Goal: Transaction & Acquisition: Book appointment/travel/reservation

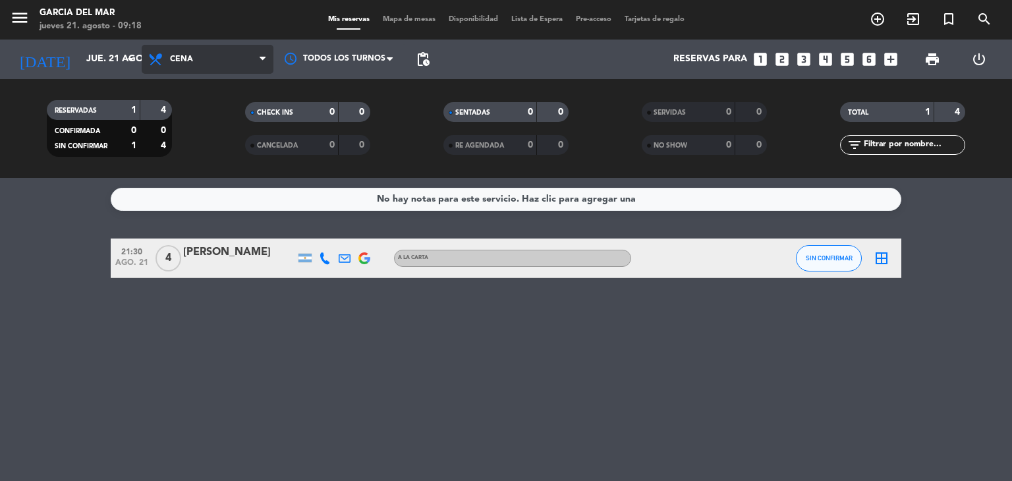
click at [185, 67] on span "Cena" at bounding box center [208, 59] width 132 height 29
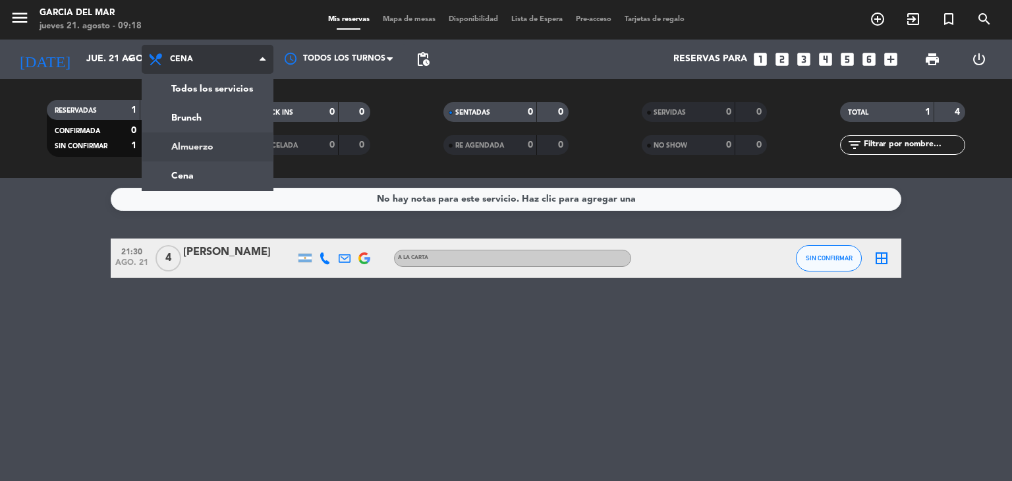
click at [183, 143] on div "menu [PERSON_NAME] del Mar jueves 21. agosto - 09:18 Mis reservas Mapa de mesas…" at bounding box center [506, 89] width 1012 height 178
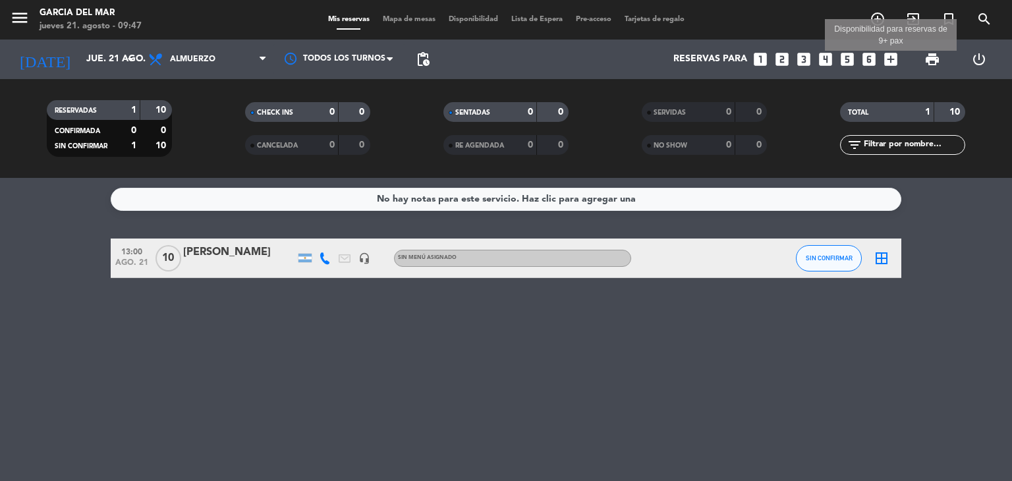
click at [884, 61] on icon "add_box" at bounding box center [890, 59] width 17 height 17
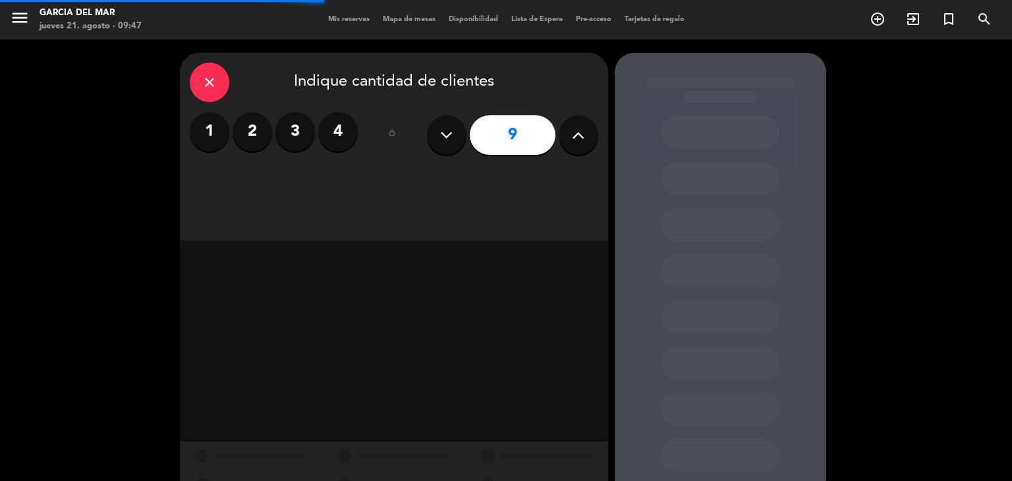
click at [593, 136] on button at bounding box center [579, 135] width 40 height 40
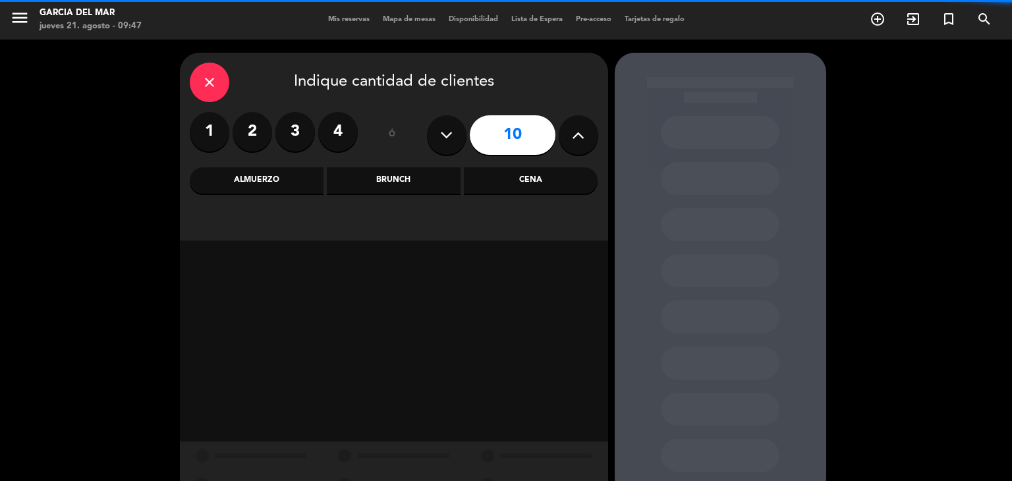
click at [593, 136] on button at bounding box center [579, 135] width 40 height 40
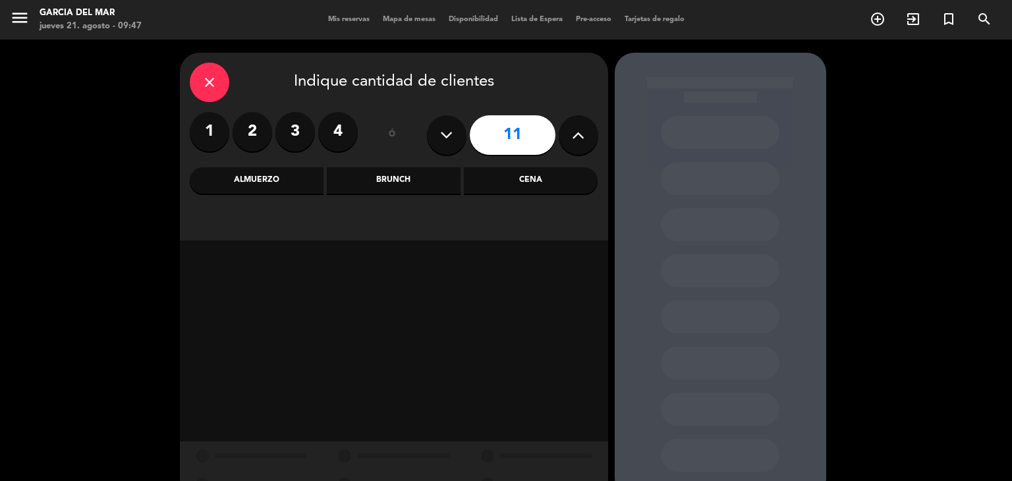
click at [593, 136] on button at bounding box center [579, 135] width 40 height 40
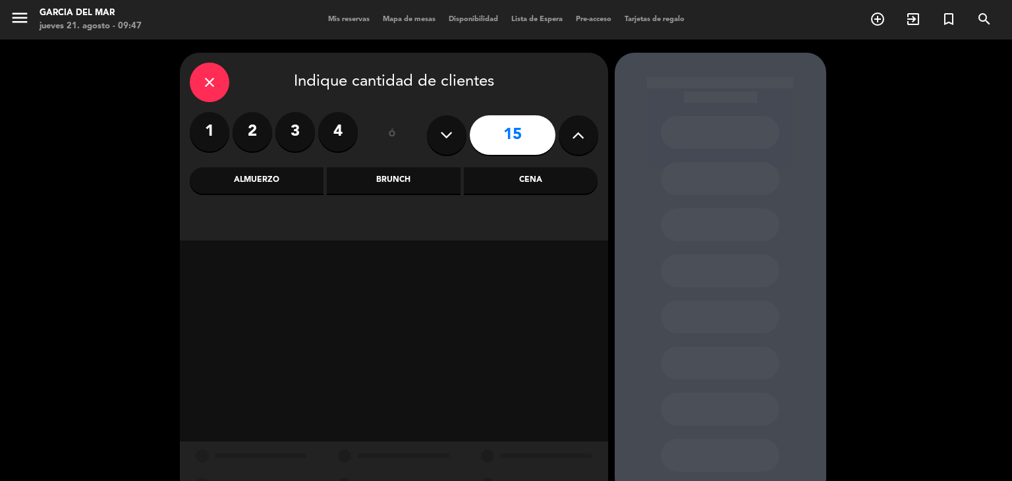
type input "16"
click at [277, 184] on div "Almuerzo" at bounding box center [257, 180] width 134 height 26
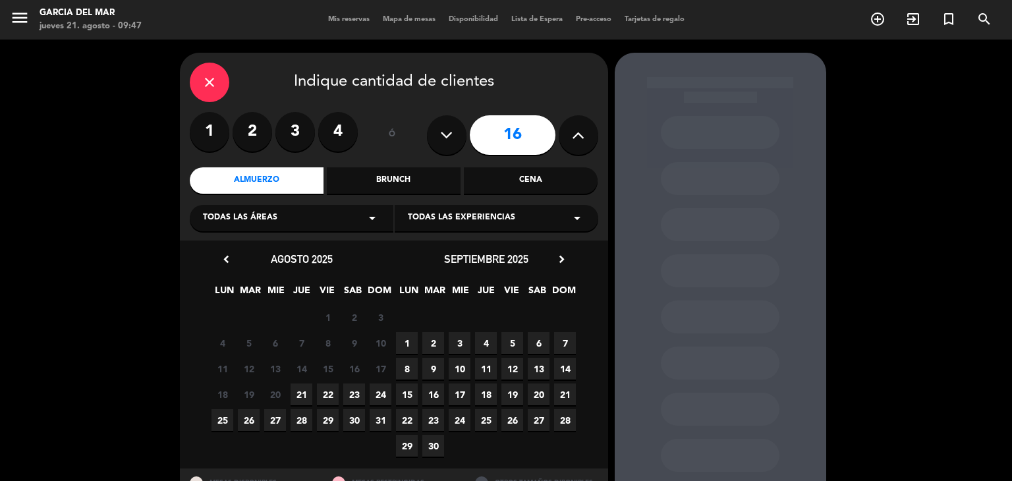
click at [306, 396] on span "21" at bounding box center [302, 394] width 22 height 22
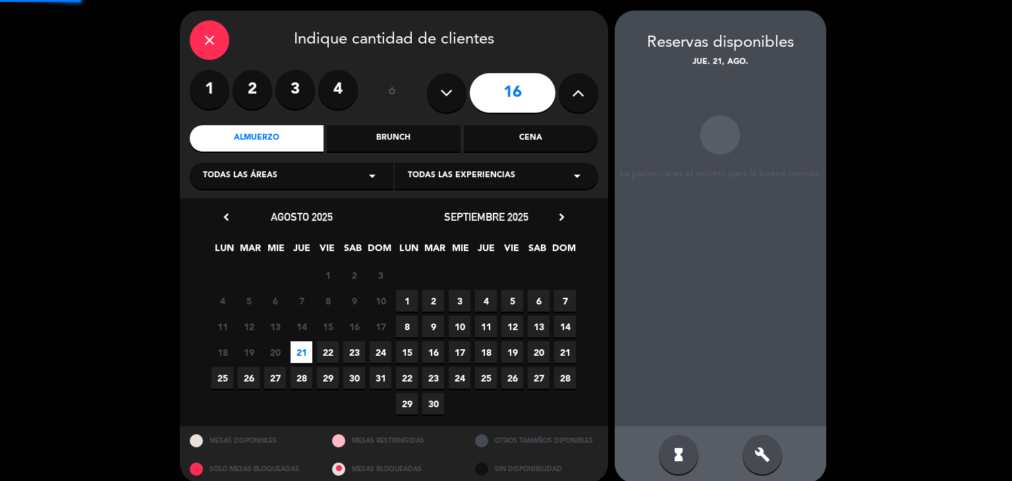
scroll to position [53, 0]
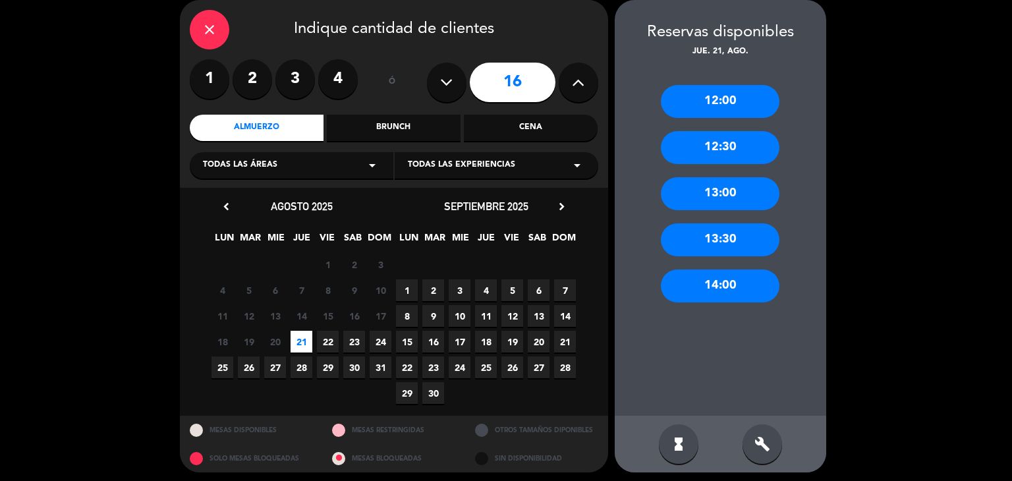
click at [743, 201] on div "13:00" at bounding box center [720, 193] width 119 height 33
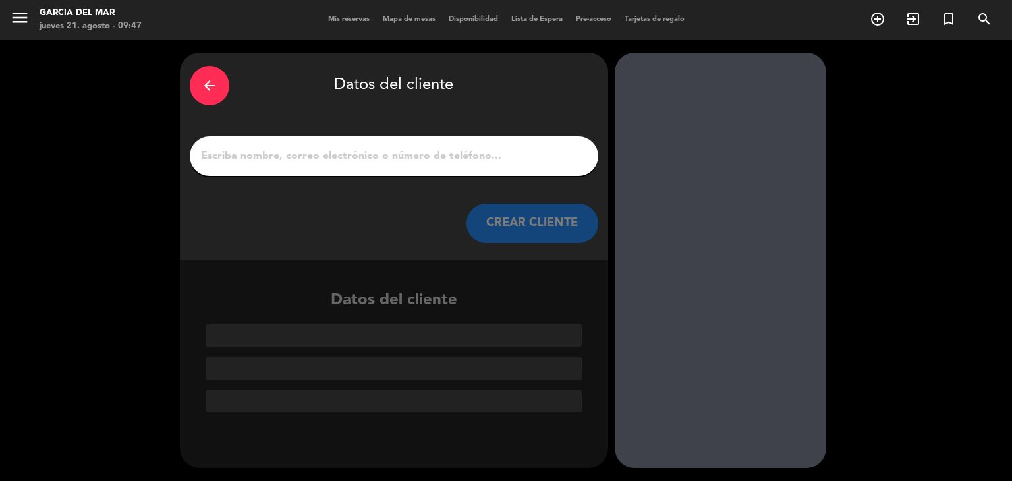
scroll to position [0, 0]
click at [528, 165] on input "1" at bounding box center [394, 156] width 389 height 18
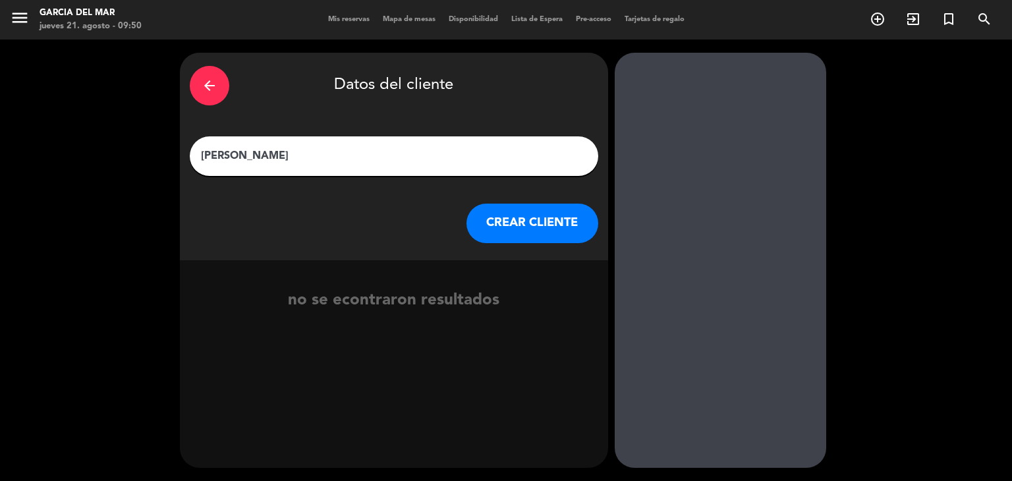
type input "[PERSON_NAME]"
click at [575, 229] on button "CREAR CLIENTE" at bounding box center [532, 224] width 132 height 40
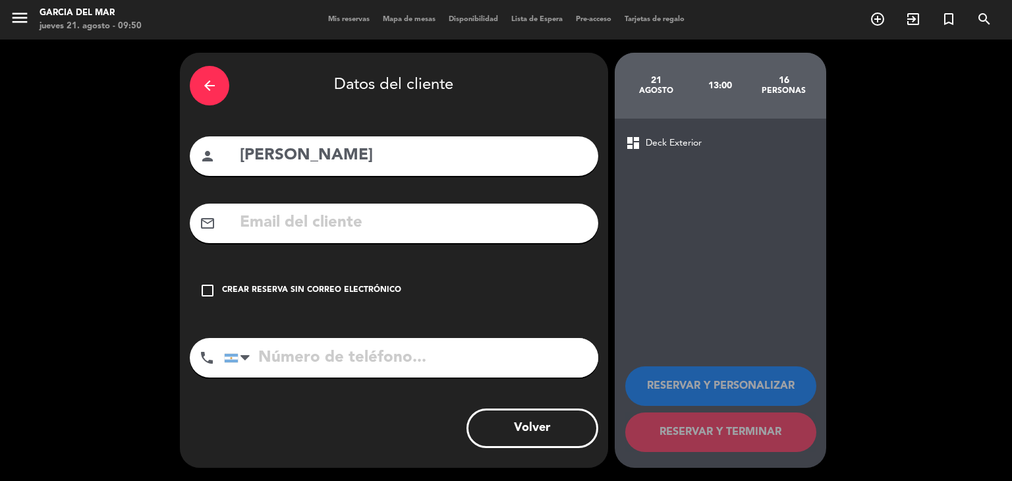
click at [213, 289] on icon "check_box_outline_blank" at bounding box center [208, 291] width 16 height 16
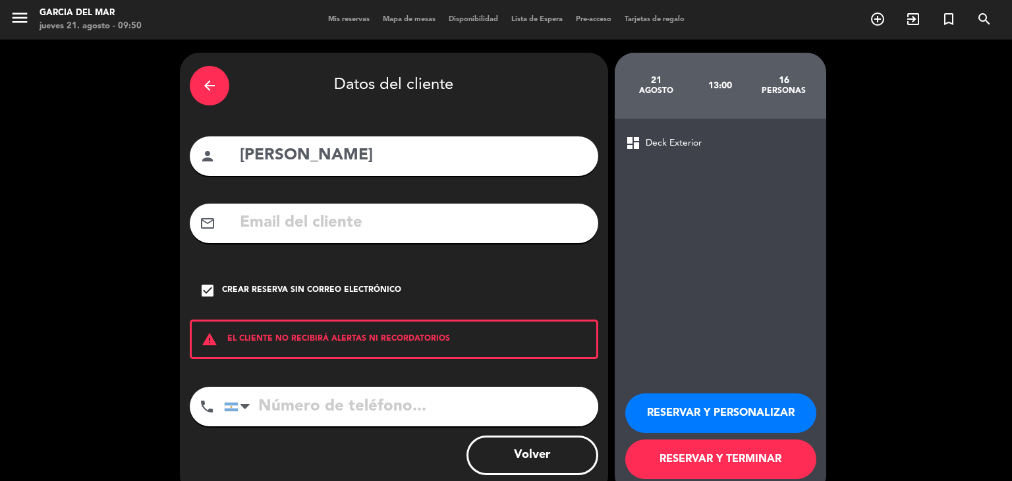
click at [279, 410] on input "tel" at bounding box center [411, 407] width 374 height 40
type input "1127176651"
click at [767, 462] on button "RESERVAR Y TERMINAR" at bounding box center [720, 459] width 191 height 40
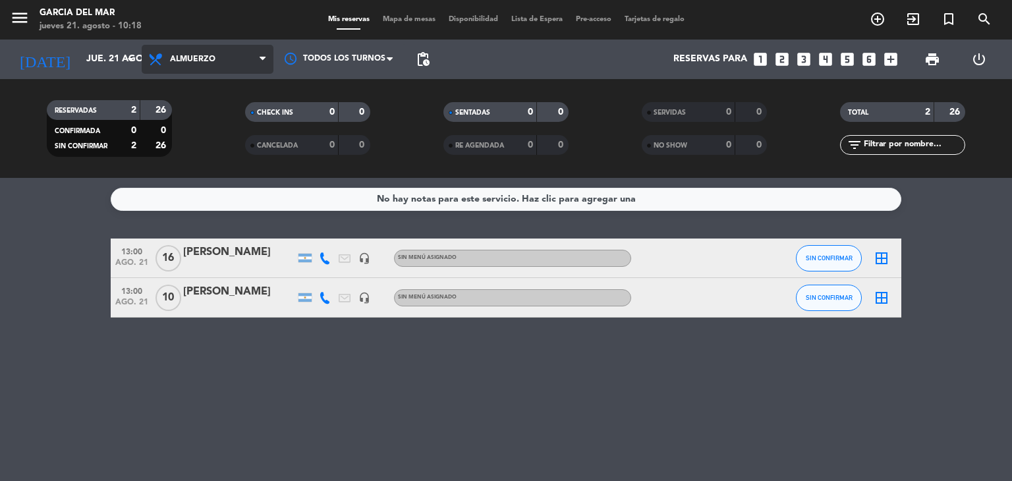
click at [174, 60] on span "Almuerzo" at bounding box center [192, 59] width 45 height 9
click at [193, 177] on div "menu [PERSON_NAME] del Mar jueves 21. agosto - 10:18 Mis reservas Mapa de mesas…" at bounding box center [506, 89] width 1012 height 178
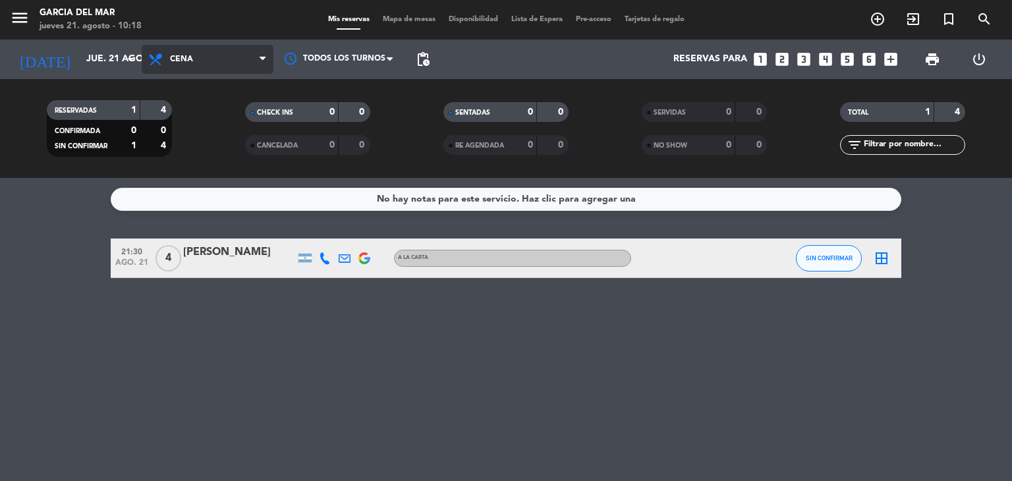
click at [198, 53] on span "Cena" at bounding box center [208, 59] width 132 height 29
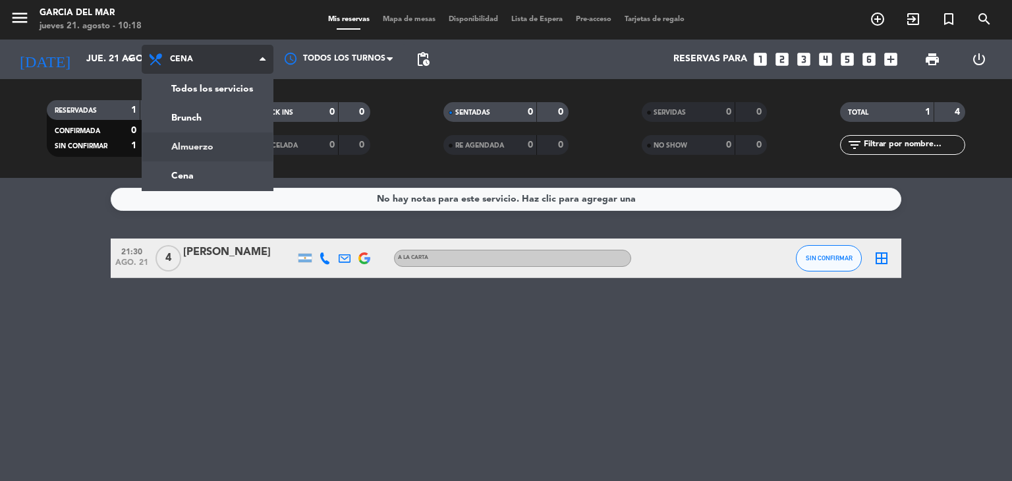
click at [203, 139] on div "menu [PERSON_NAME] del Mar jueves 21. agosto - 10:18 Mis reservas Mapa de mesas…" at bounding box center [506, 89] width 1012 height 178
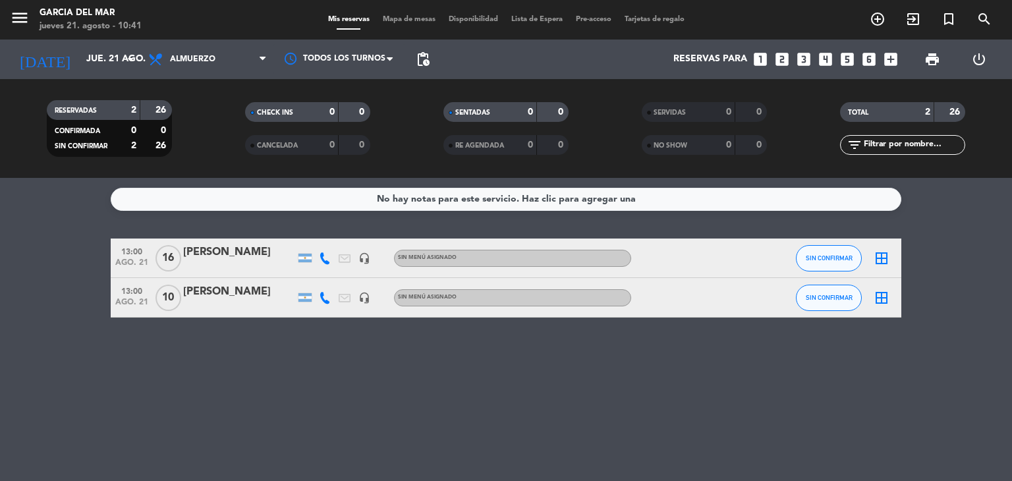
click at [781, 59] on icon "looks_two" at bounding box center [781, 59] width 17 height 17
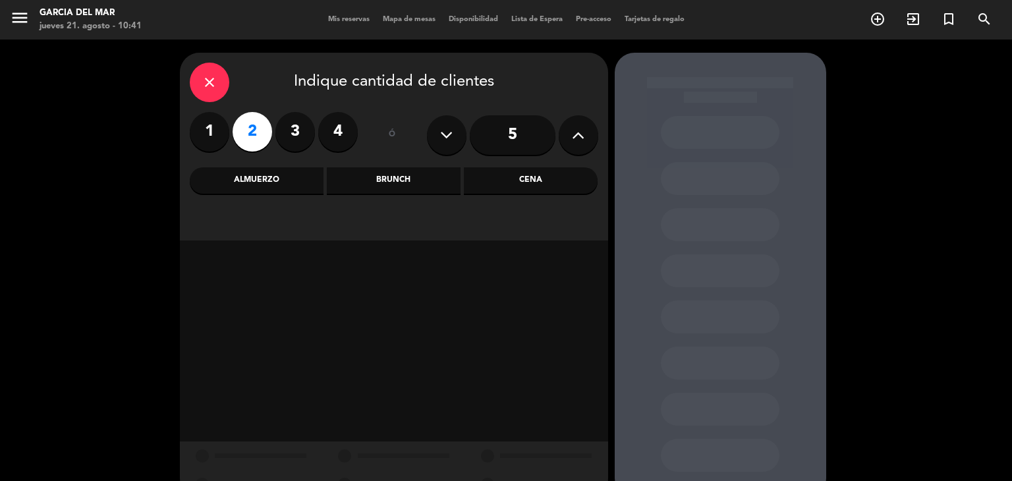
click at [545, 179] on div "Cena" at bounding box center [531, 180] width 134 height 26
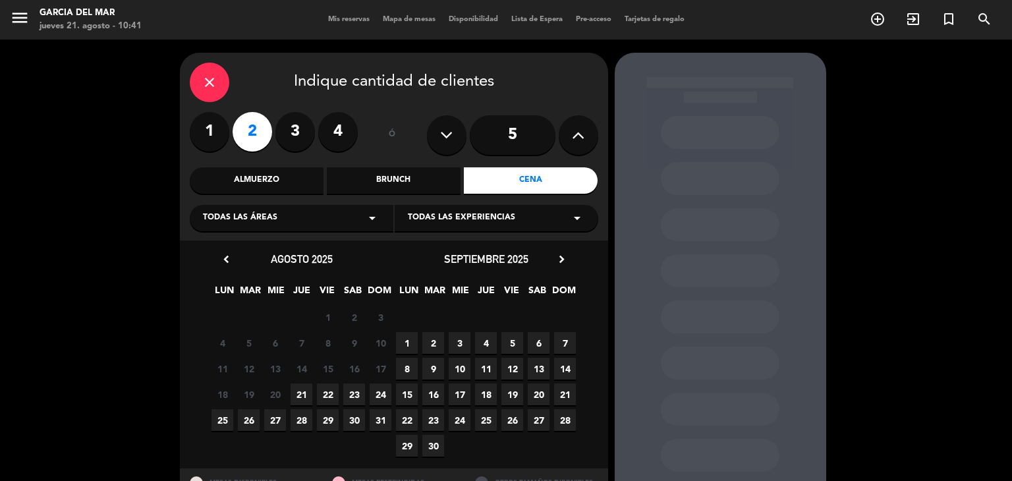
click at [308, 391] on span "21" at bounding box center [302, 394] width 22 height 22
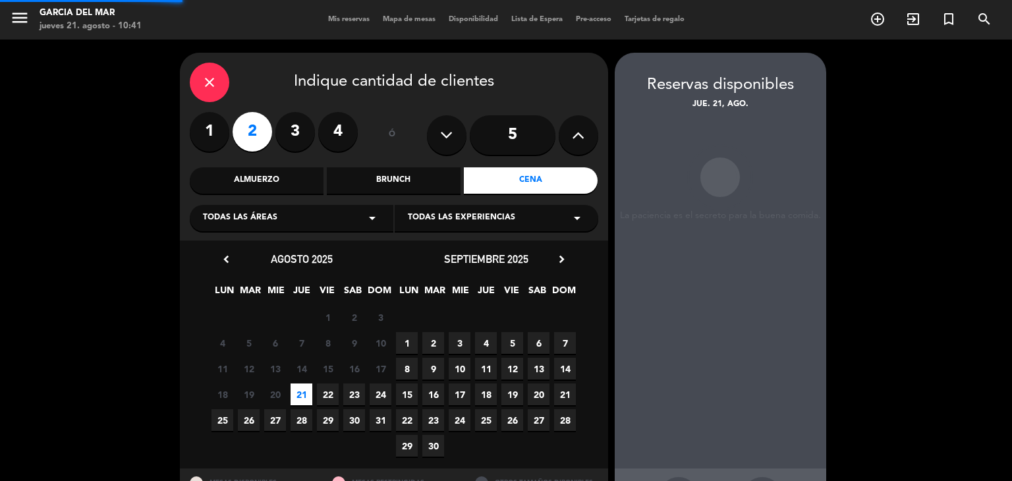
scroll to position [53, 0]
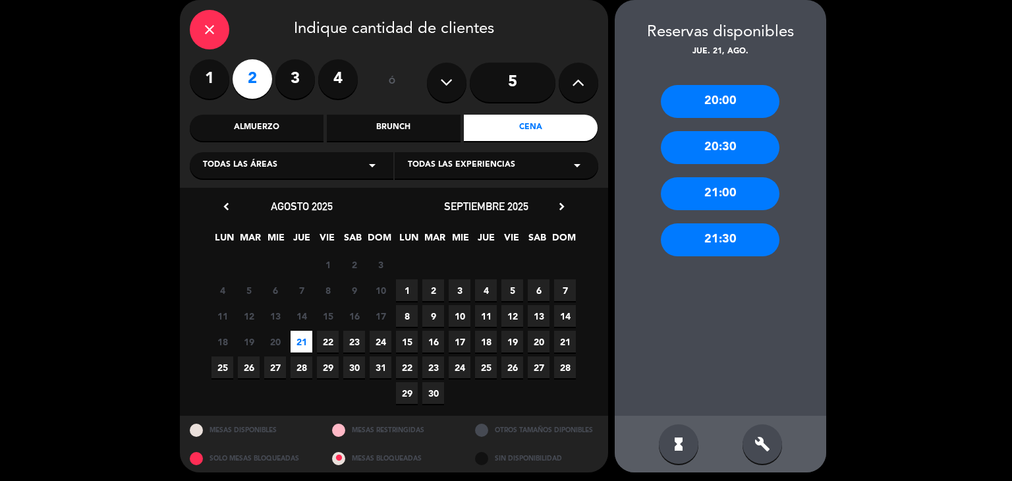
click at [735, 141] on div "20:30" at bounding box center [720, 147] width 119 height 33
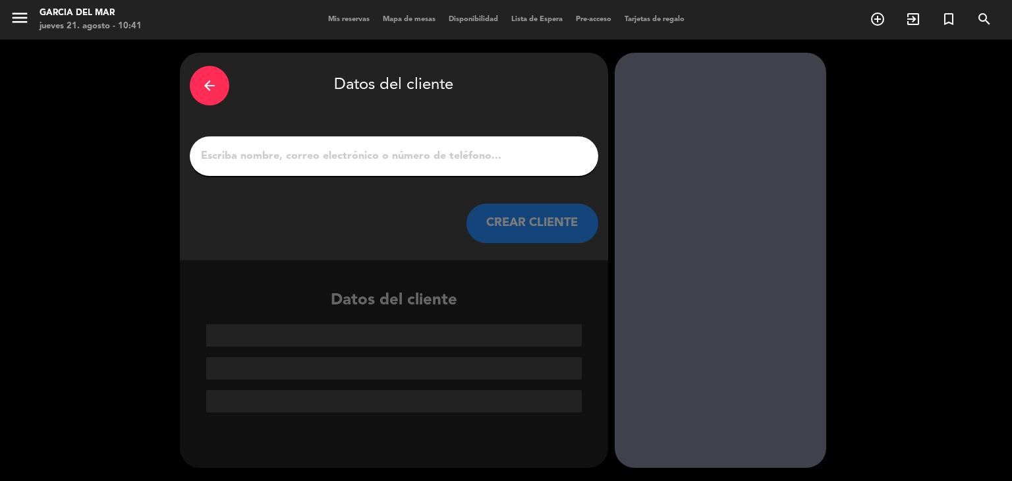
scroll to position [0, 0]
click at [454, 152] on input "1" at bounding box center [394, 156] width 389 height 18
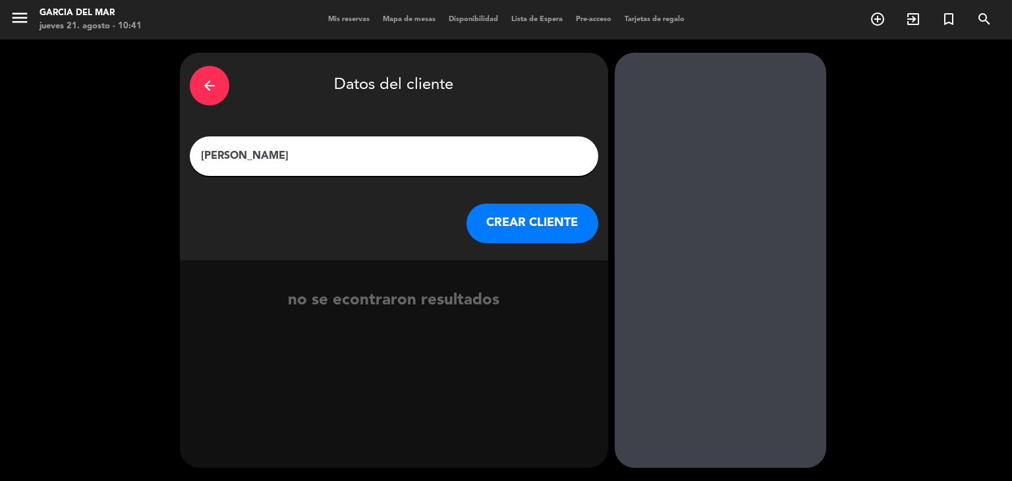
type input "[PERSON_NAME]"
click at [530, 213] on button "CREAR CLIENTE" at bounding box center [532, 224] width 132 height 40
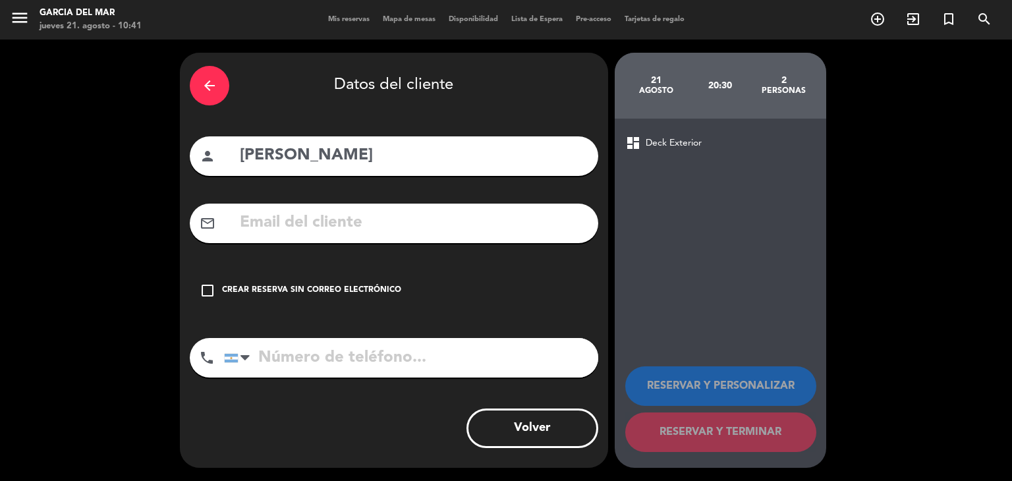
click at [202, 289] on icon "check_box_outline_blank" at bounding box center [208, 291] width 16 height 16
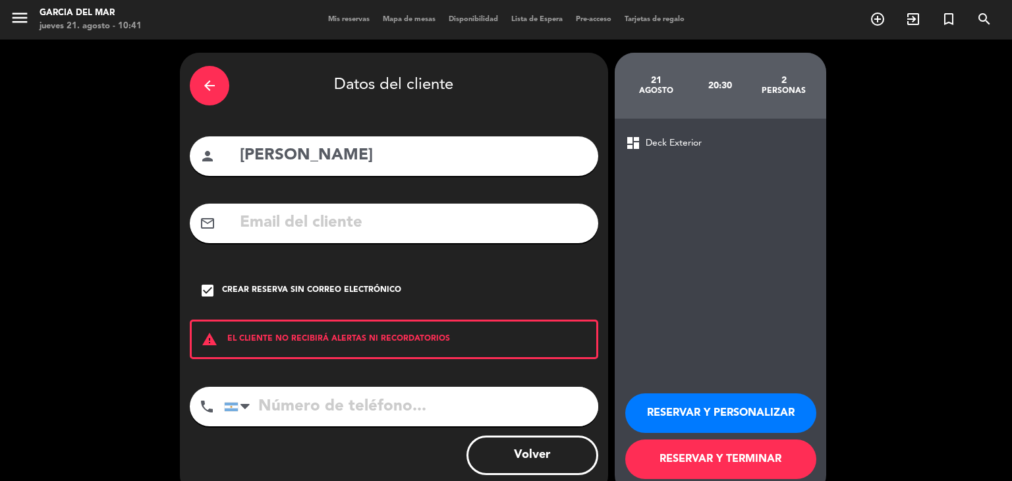
click at [296, 409] on input "tel" at bounding box center [411, 407] width 374 height 40
type input "1140563729"
click at [745, 463] on button "RESERVAR Y TERMINAR" at bounding box center [720, 459] width 191 height 40
